Goal: Task Accomplishment & Management: Manage account settings

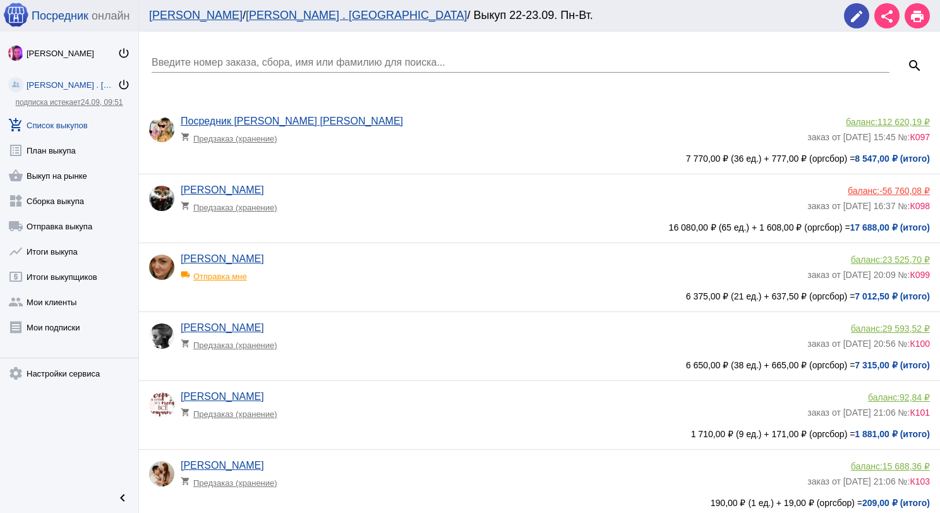
click at [69, 123] on link "add_shopping_cart Список выкупов" at bounding box center [69, 122] width 138 height 25
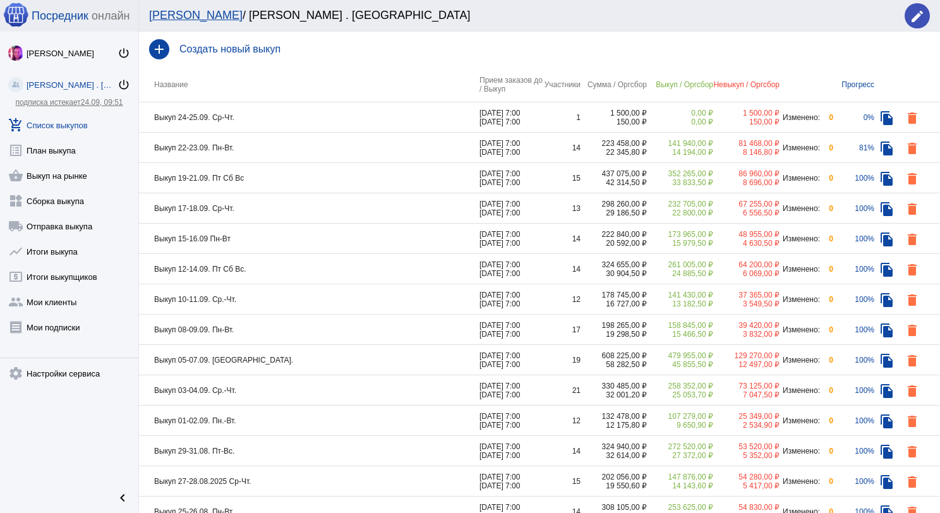
click at [303, 118] on td "Выкуп 24-25.09. Ср-Чт." at bounding box center [309, 117] width 341 height 30
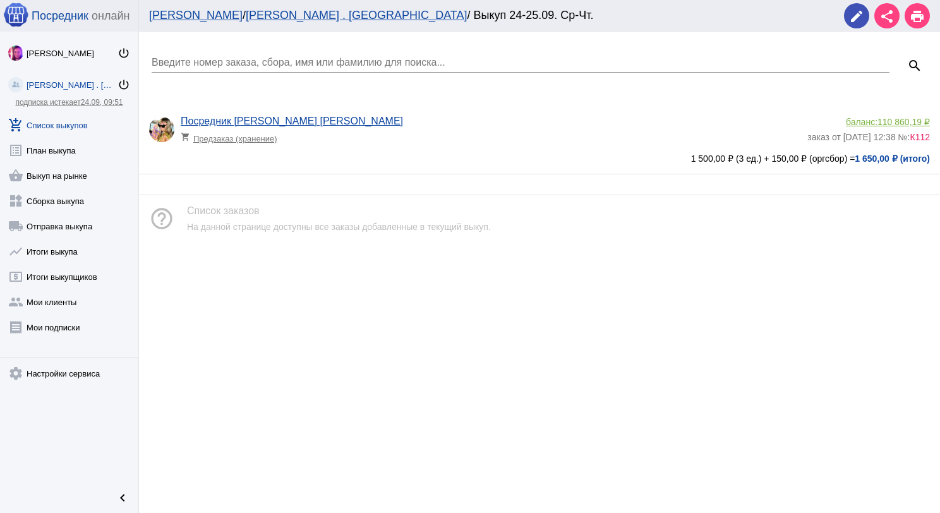
click at [81, 125] on link "add_shopping_cart Список выкупов" at bounding box center [69, 122] width 138 height 25
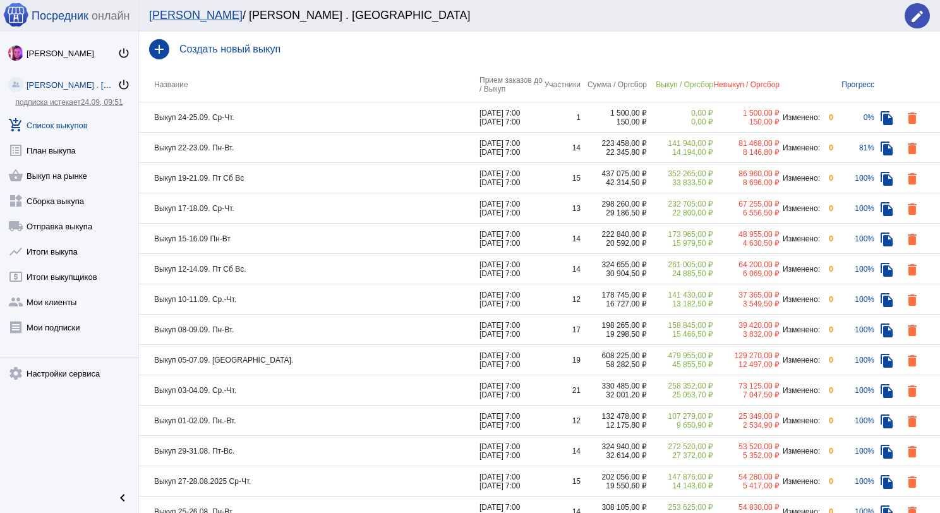
click at [248, 117] on td "Выкуп 24-25.09. Ср-Чт." at bounding box center [309, 117] width 341 height 30
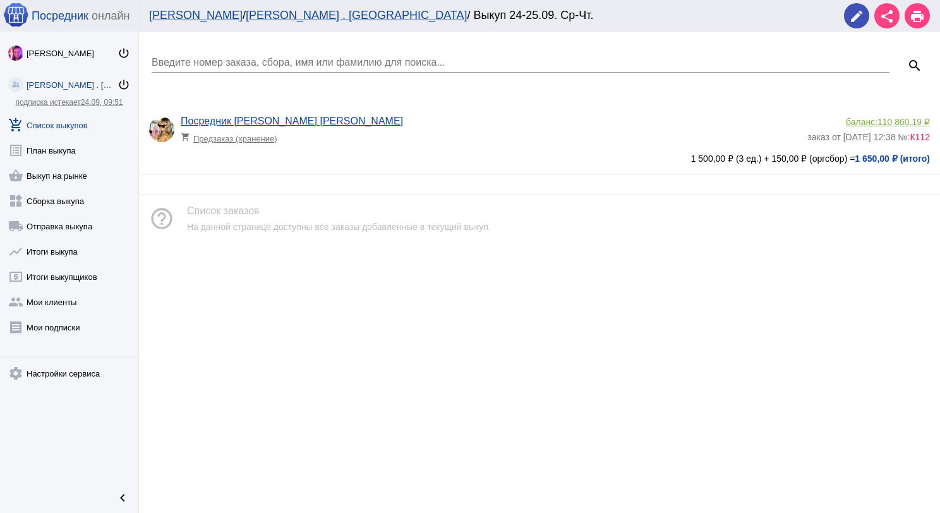
click at [76, 126] on link "add_shopping_cart Список выкупов" at bounding box center [69, 122] width 138 height 25
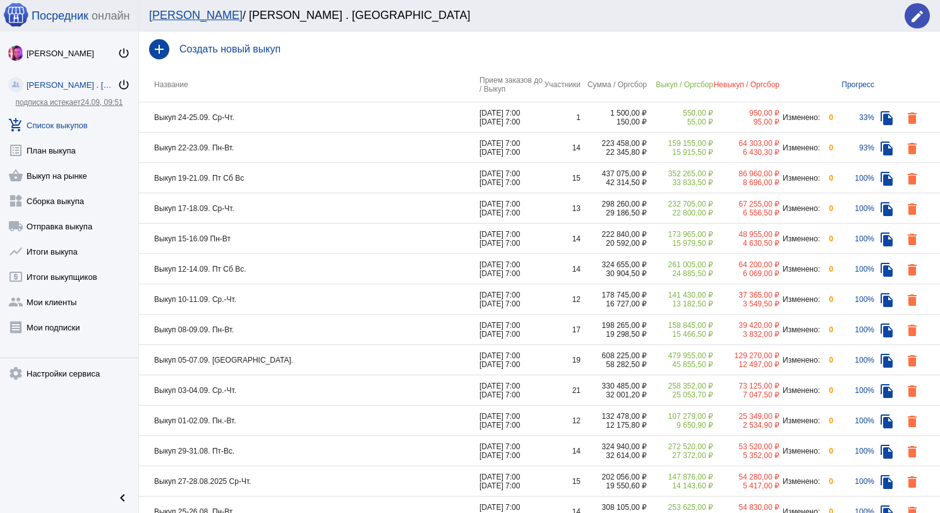
click at [325, 148] on td "Выкуп 22-23.09. Пн-Вт." at bounding box center [309, 148] width 341 height 30
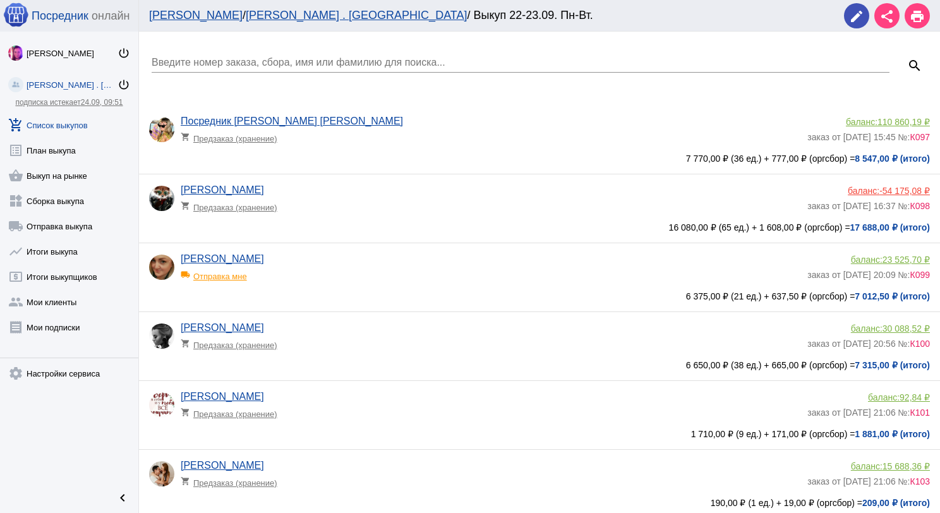
click at [298, 66] on input "Введите номер заказа, сбора, имя или фамилию для поиска..." at bounding box center [521, 62] width 738 height 11
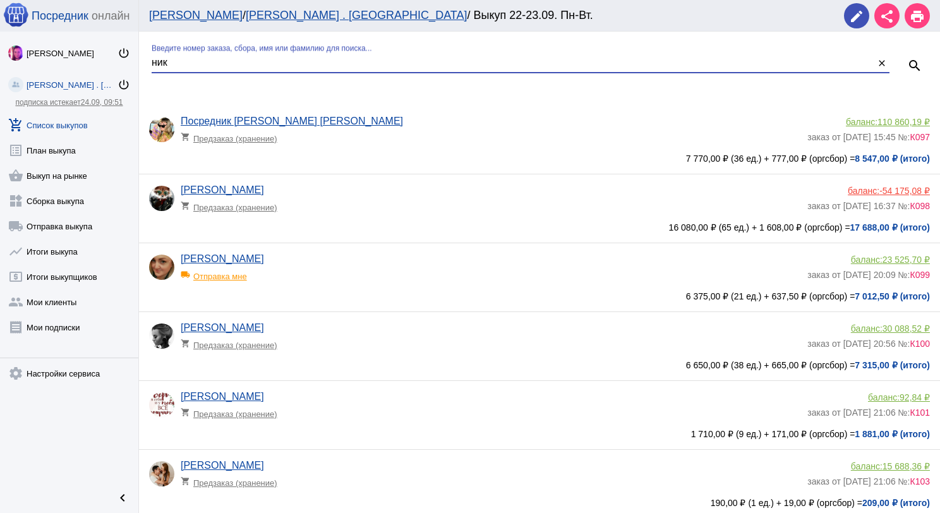
type input "ник"
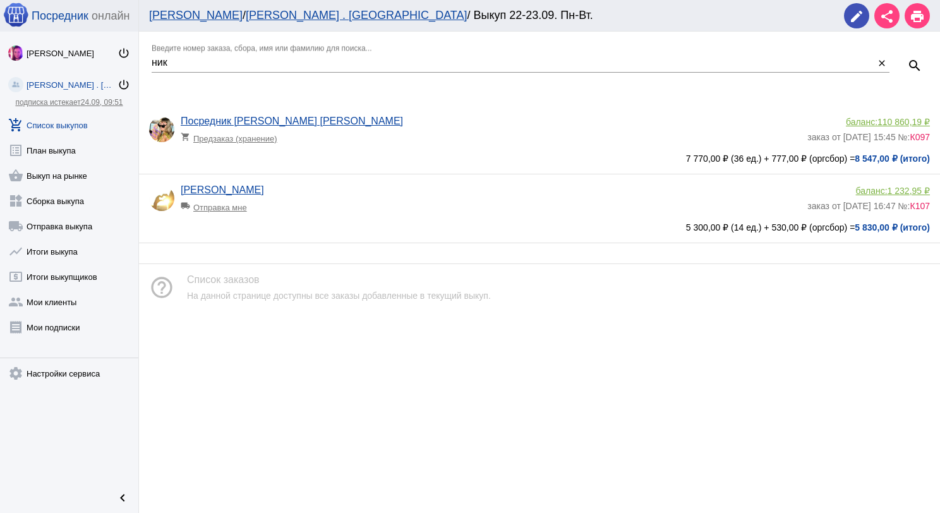
click at [898, 190] on span "1 232,95 ₽" at bounding box center [909, 191] width 42 height 10
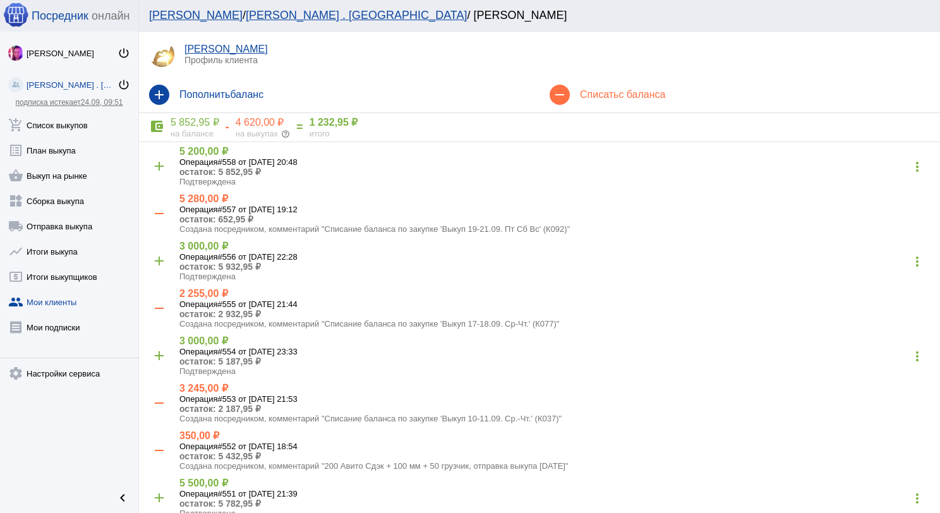
click at [639, 96] on span "с баланса" at bounding box center [642, 94] width 47 height 11
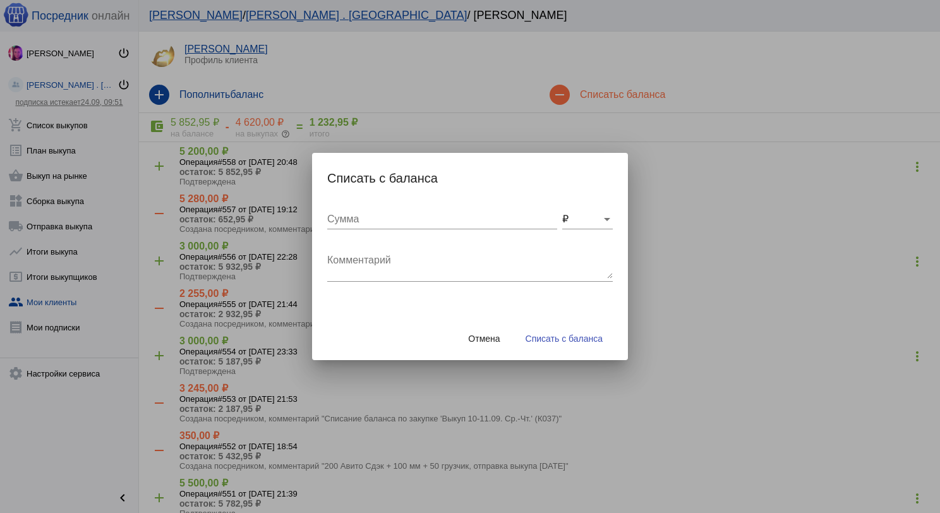
click at [432, 214] on input "Сумма" at bounding box center [442, 219] width 230 height 11
type input "50"
click at [427, 272] on textarea "Комментарий" at bounding box center [470, 265] width 286 height 25
type textarea "#7. Неверный адрес"
click at [537, 338] on span "Списать с баланса" at bounding box center [564, 339] width 77 height 10
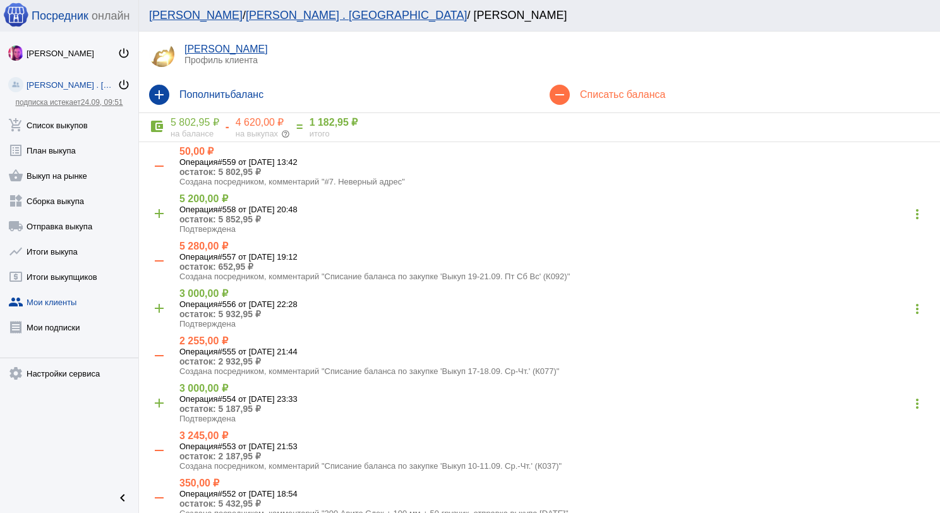
click at [167, 92] on mat-icon "add" at bounding box center [159, 95] width 20 height 20
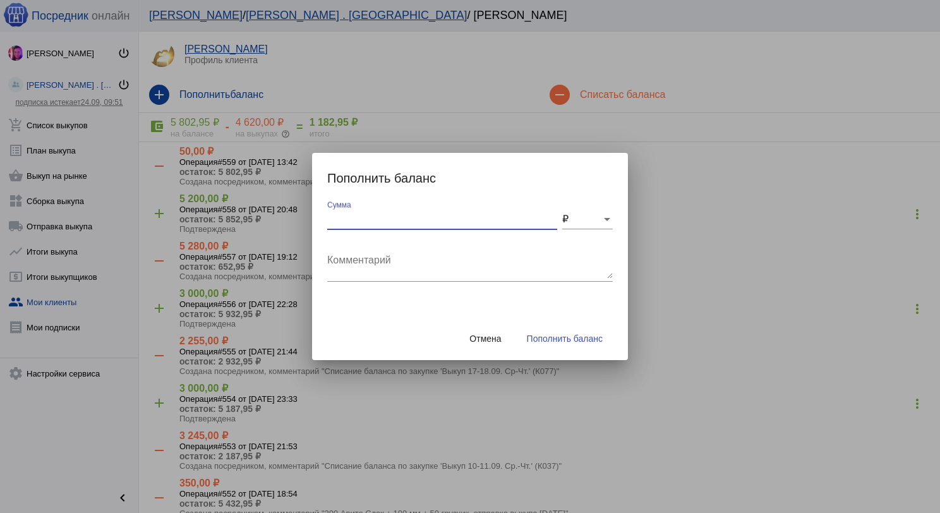
click at [435, 217] on input "Сумма" at bounding box center [442, 219] width 230 height 11
type input "50"
click at [433, 259] on textarea "Комментарий" at bounding box center [470, 265] width 286 height 25
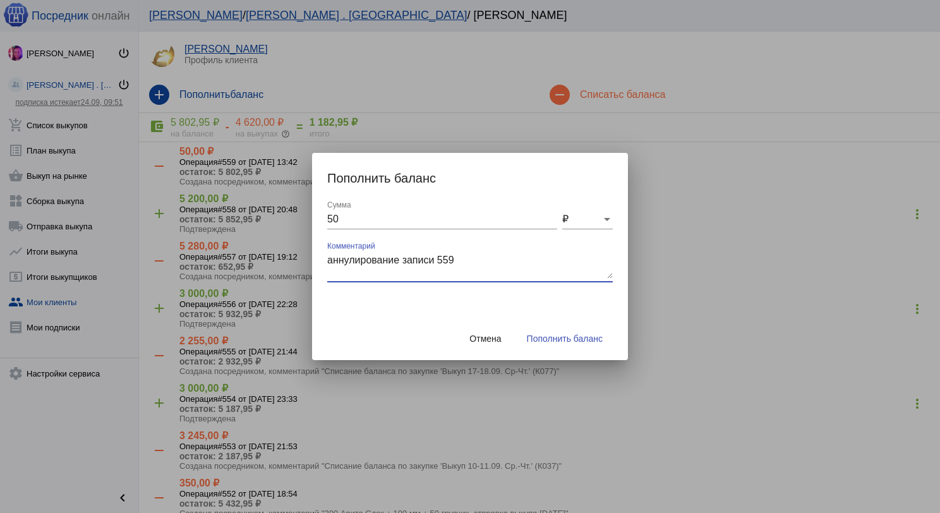
type textarea "аннулирование записи 559"
click at [571, 338] on span "Пополнить баланс" at bounding box center [565, 339] width 76 height 10
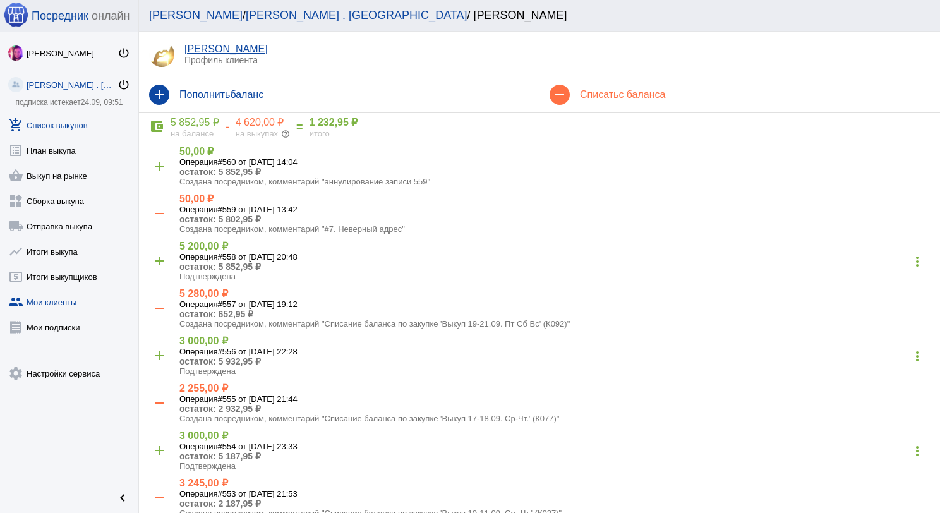
drag, startPoint x: 69, startPoint y: 117, endPoint x: 83, endPoint y: 119, distance: 14.0
click at [70, 117] on link "add_shopping_cart Список выкупов" at bounding box center [69, 122] width 138 height 25
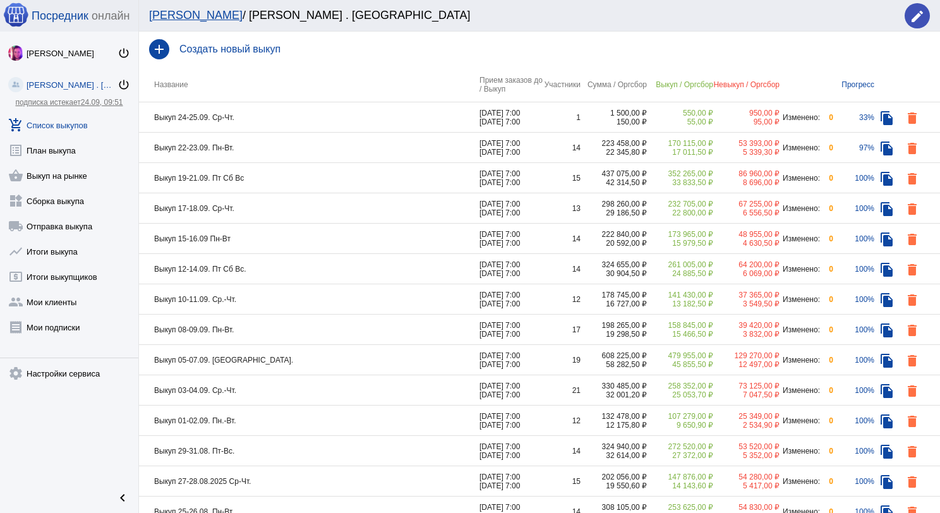
click at [292, 151] on td "Выкуп 22-23.09. Пн-Вт." at bounding box center [309, 148] width 341 height 30
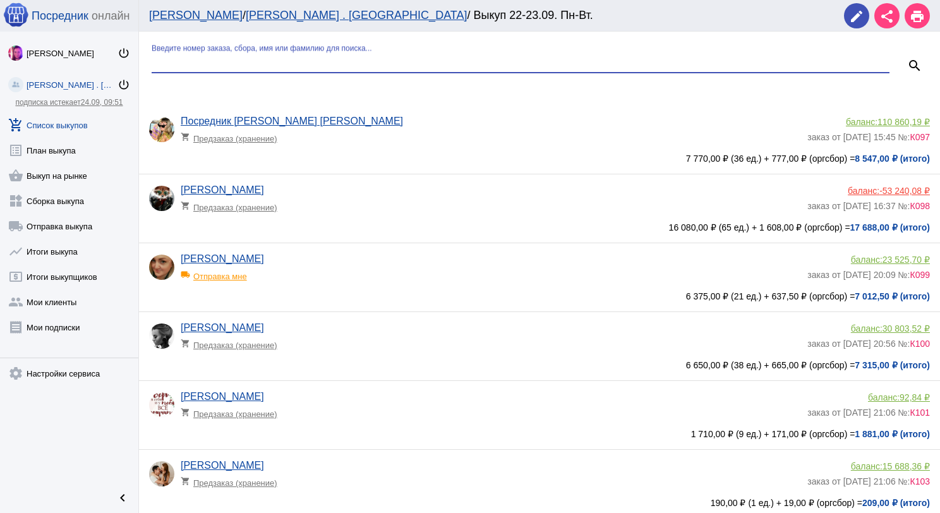
click at [267, 57] on input "Введите номер заказа, сбора, имя или фамилию для поиска..." at bounding box center [521, 62] width 738 height 11
type input "ник"
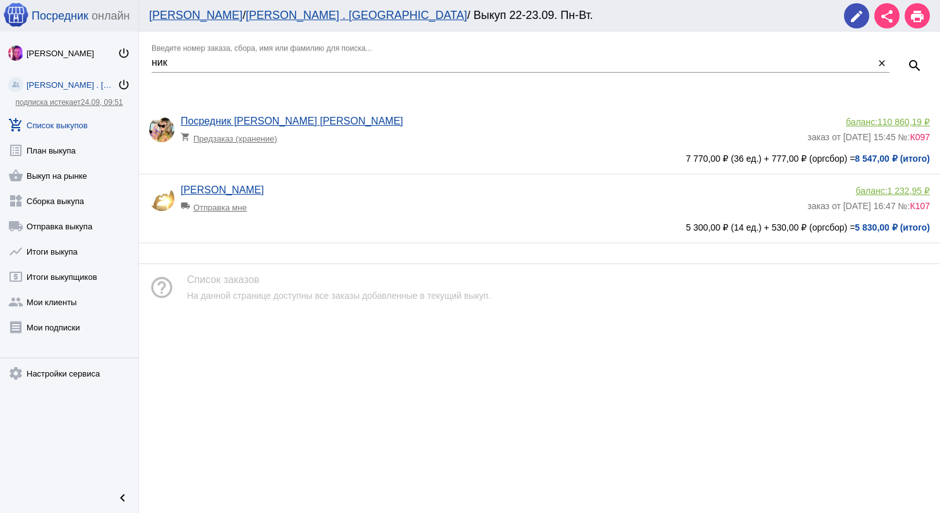
click at [401, 200] on app-delivery-type "local_shipping Отправка мне" at bounding box center [491, 204] width 620 height 16
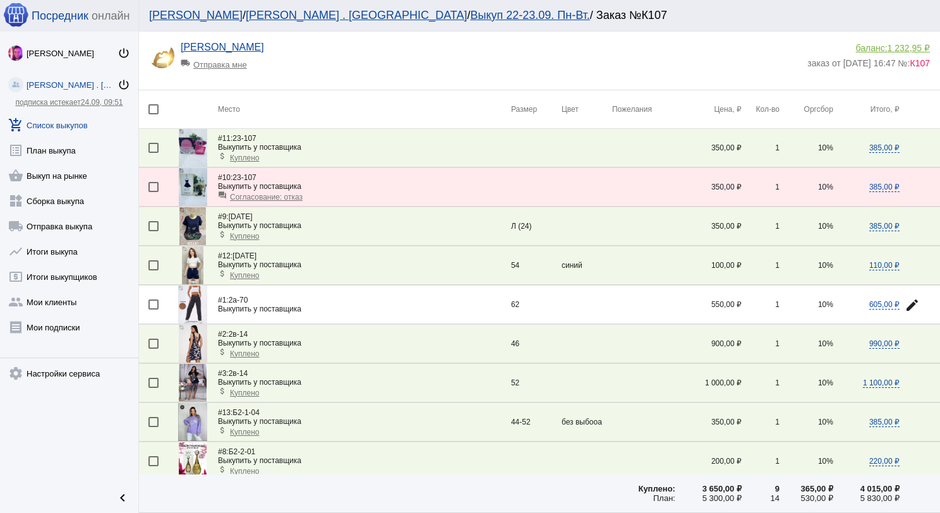
click at [188, 180] on img at bounding box center [193, 187] width 28 height 38
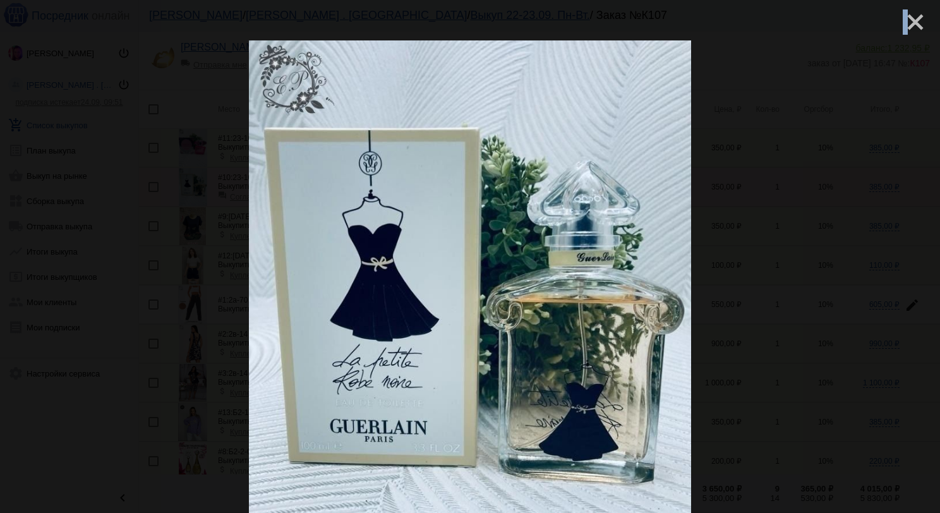
click at [903, 18] on mat-icon "close" at bounding box center [910, 16] width 15 height 15
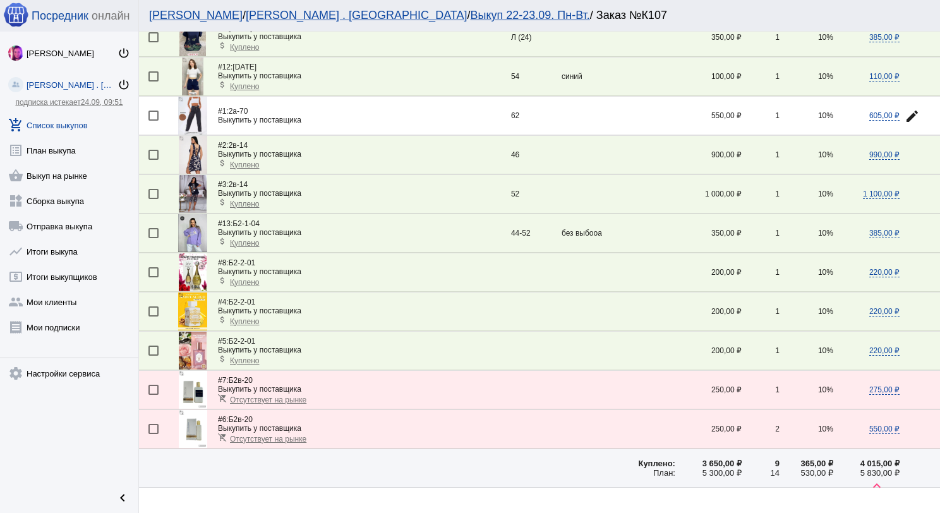
scroll to position [253, 0]
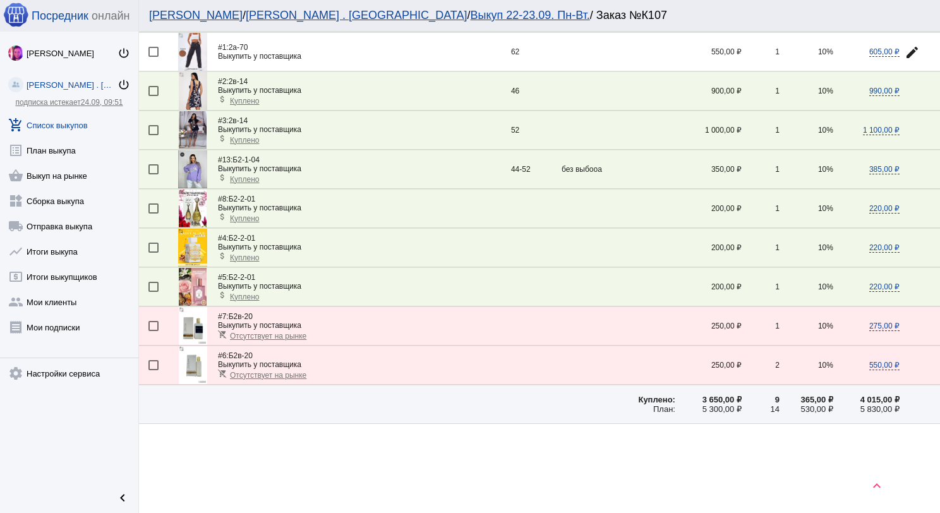
click at [282, 332] on span "Отсутствует на рынке" at bounding box center [268, 336] width 76 height 9
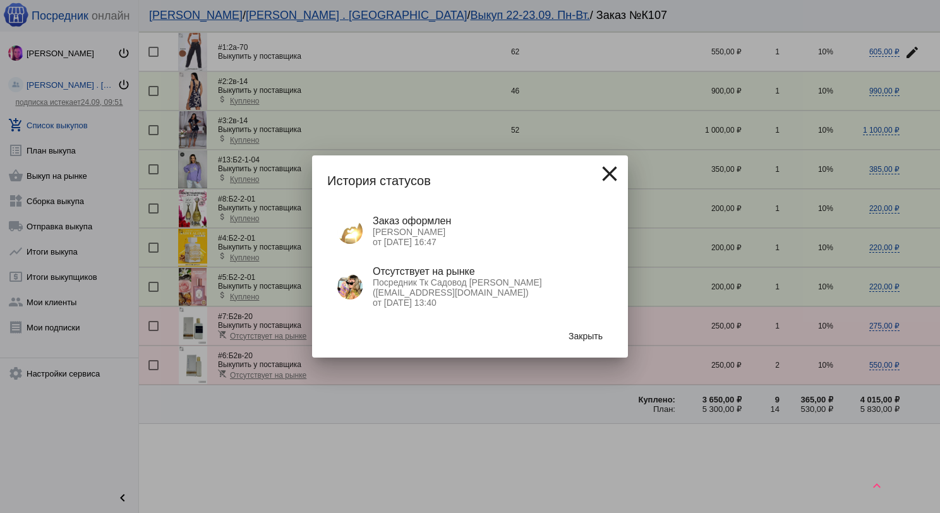
click at [603, 176] on mat-icon "close" at bounding box center [609, 173] width 25 height 25
